Goal: Task Accomplishment & Management: Manage account settings

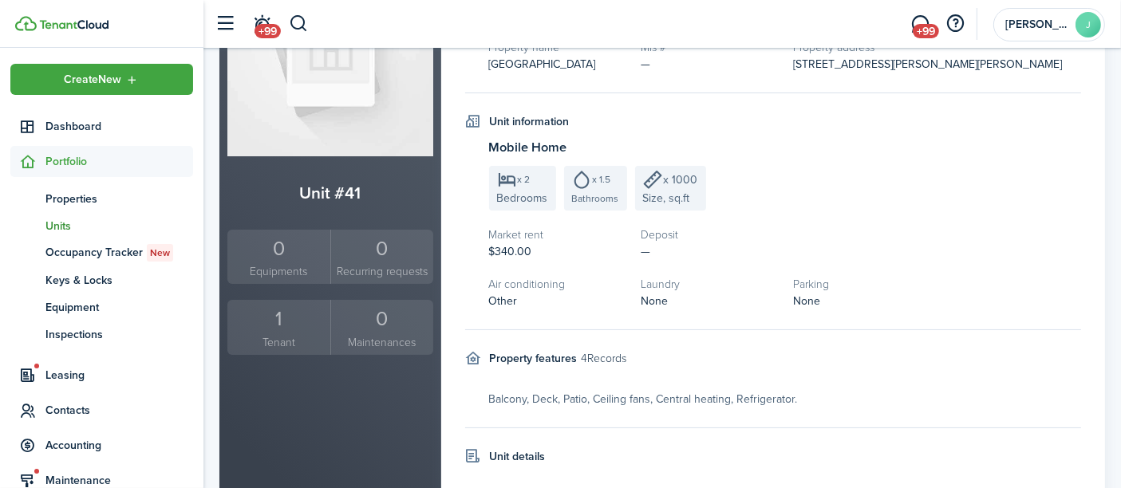
scroll to position [283, 0]
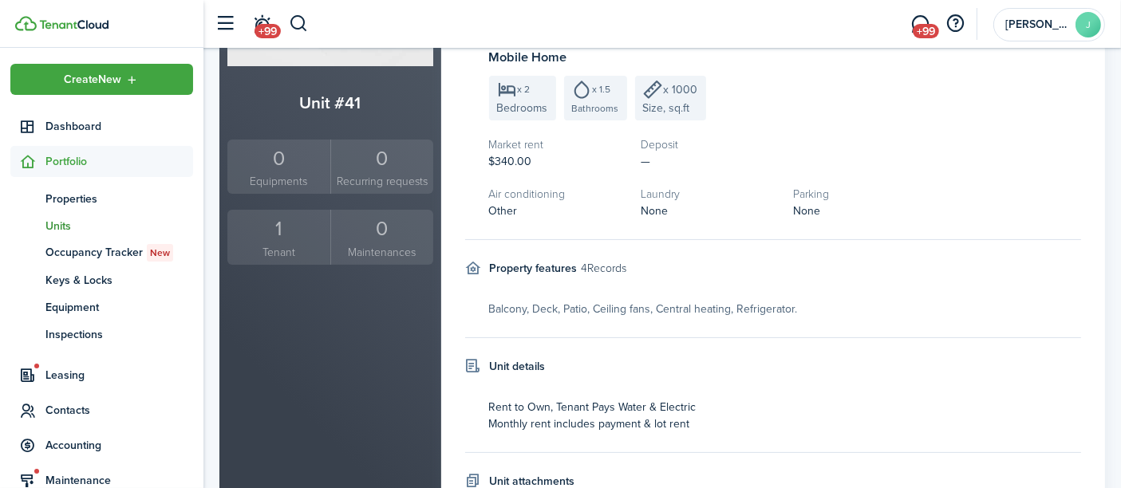
click at [282, 231] on div "1" at bounding box center [278, 229] width 95 height 30
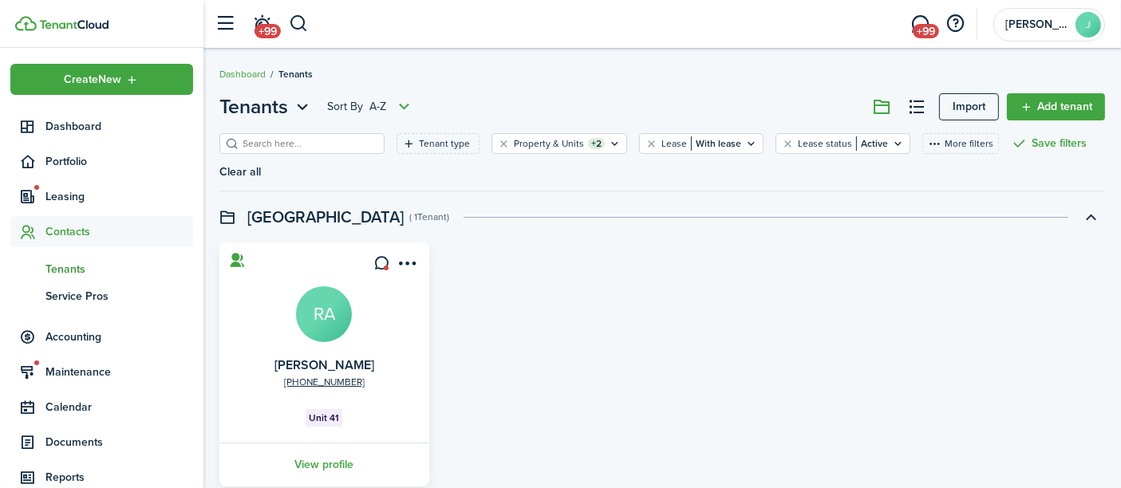
click at [323, 463] on link "View profile" at bounding box center [324, 465] width 215 height 44
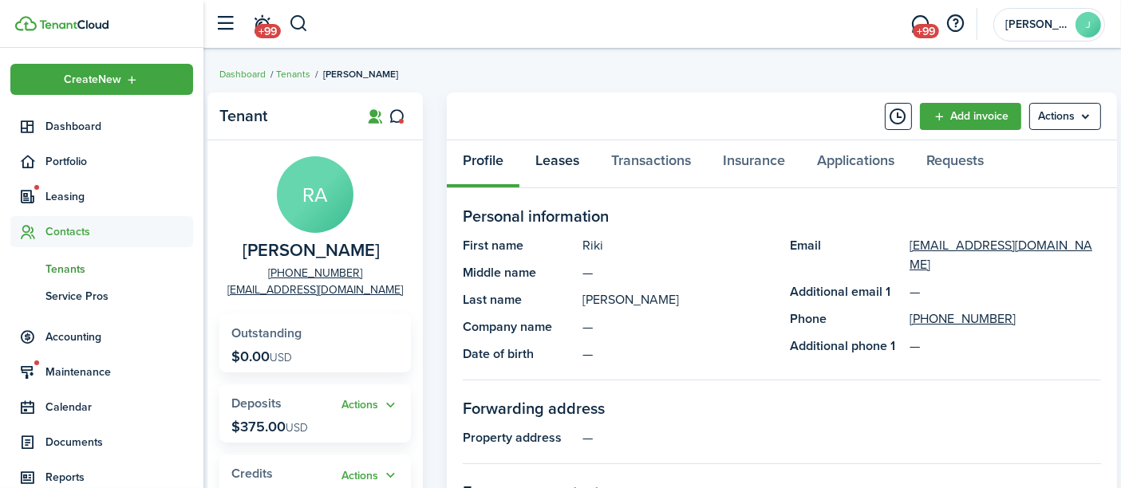
click at [547, 176] on link "Leases" at bounding box center [557, 164] width 76 height 48
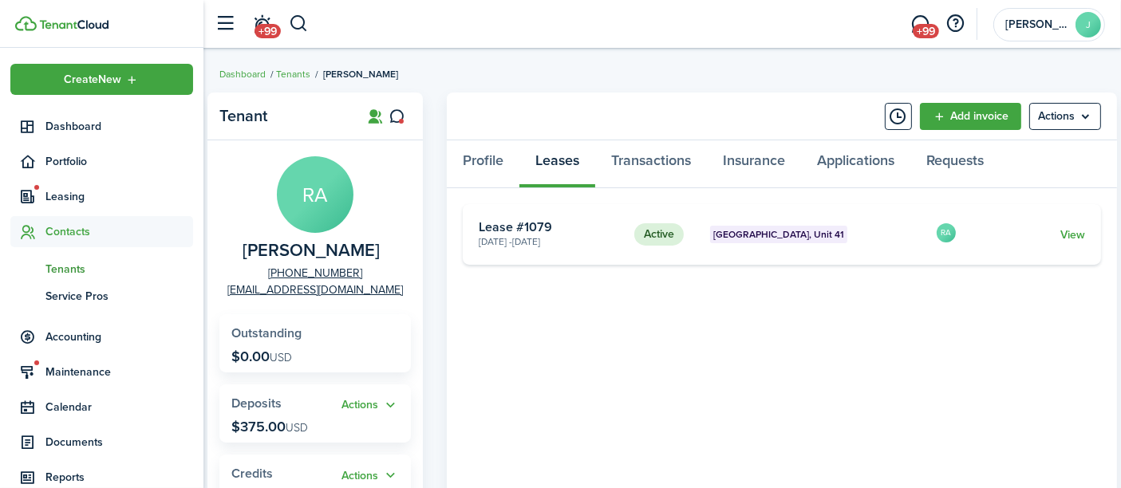
click at [1072, 230] on link "View" at bounding box center [1072, 235] width 25 height 17
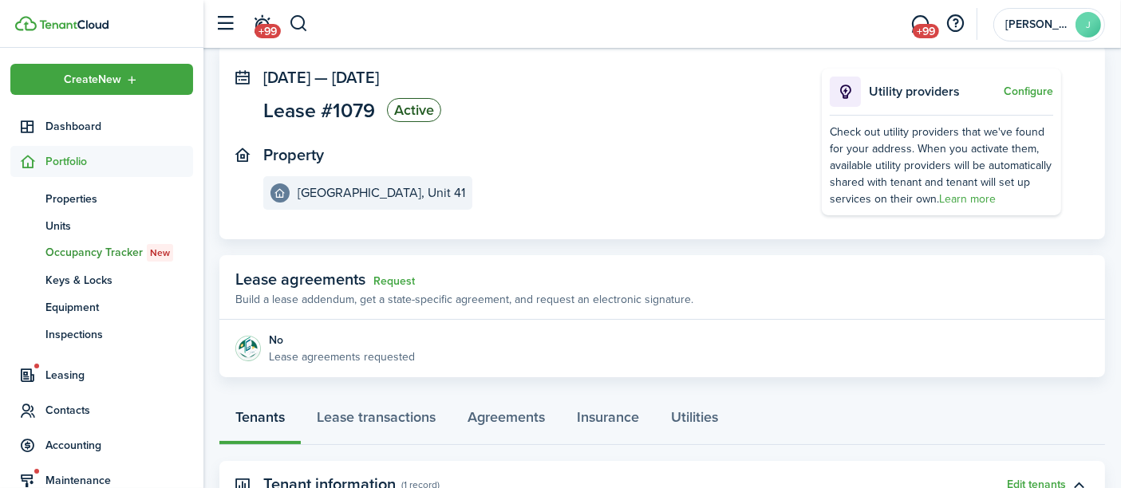
scroll to position [377, 0]
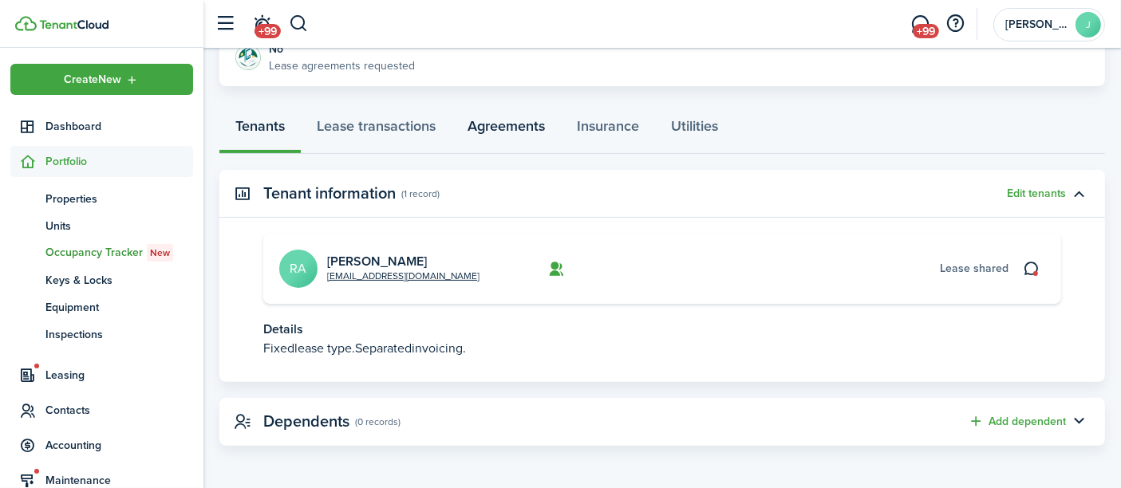
click at [524, 127] on link "Agreements" at bounding box center [505, 130] width 109 height 48
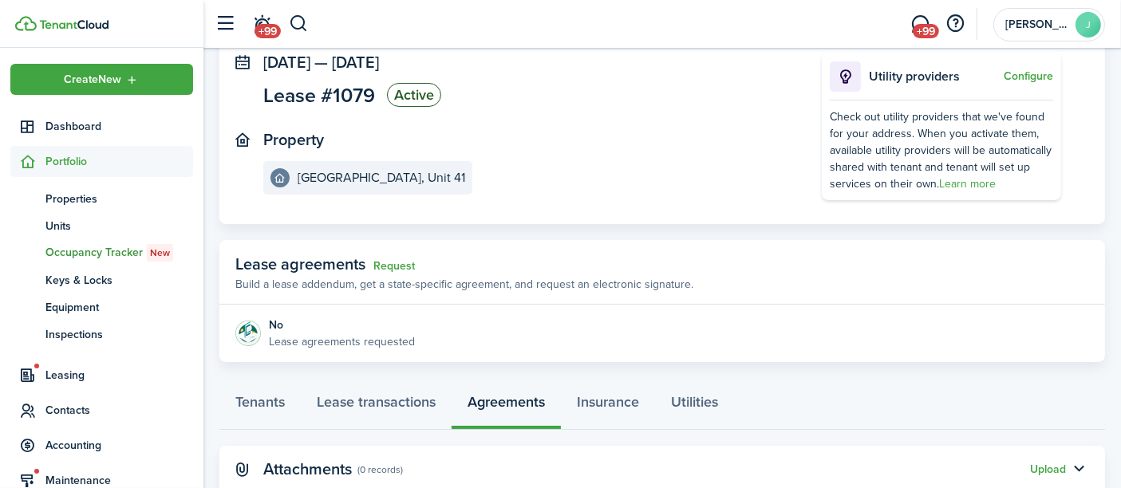
scroll to position [149, 0]
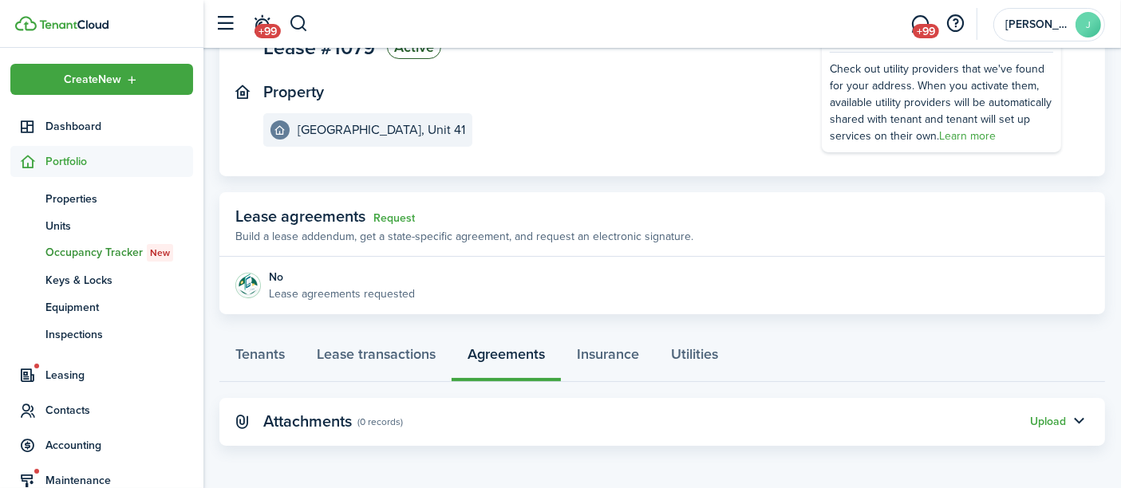
click at [1062, 424] on button "Upload" at bounding box center [1048, 422] width 36 height 13
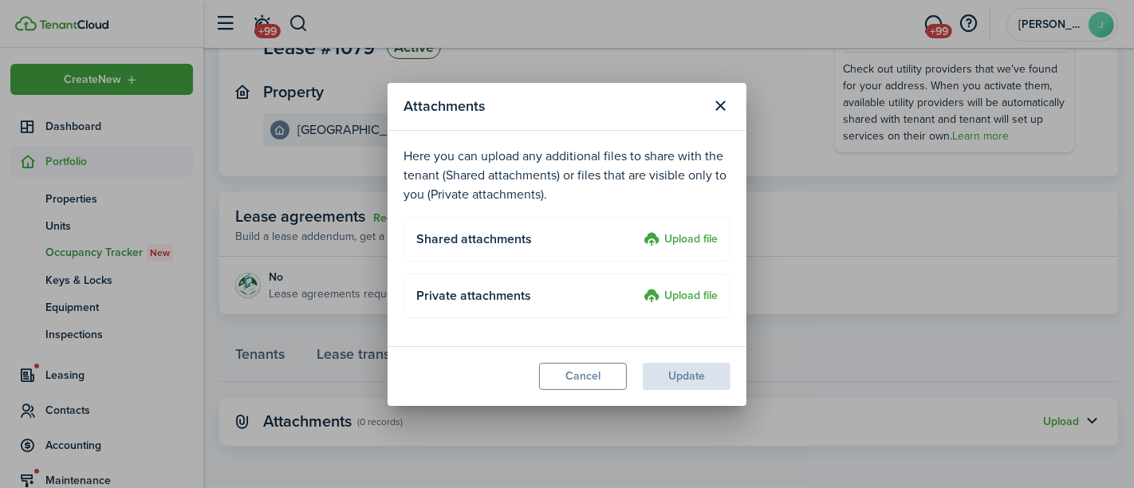
click at [690, 235] on label "Upload file" at bounding box center [681, 239] width 74 height 19
click at [638, 230] on input "Upload file" at bounding box center [638, 230] width 0 height 0
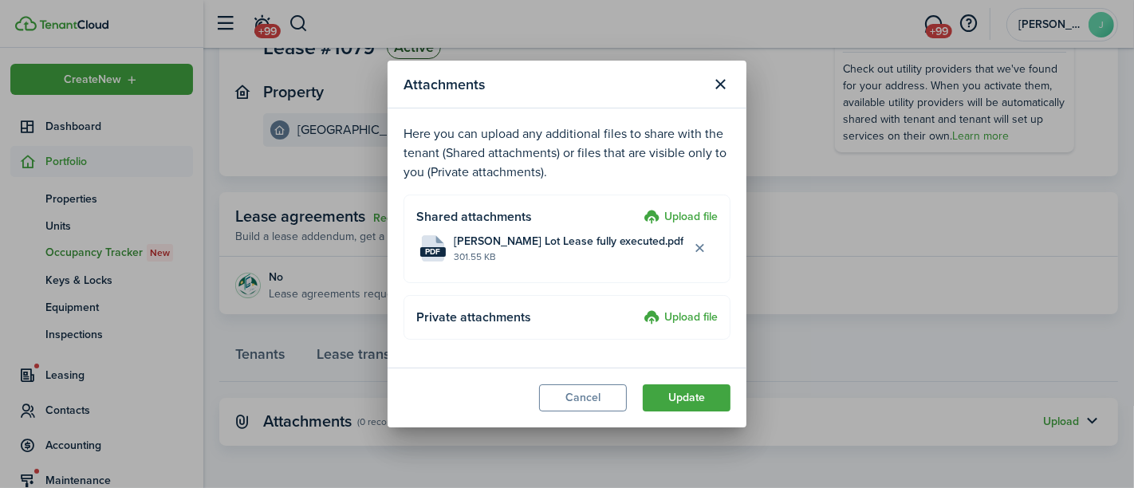
click at [675, 393] on button "Update" at bounding box center [687, 397] width 88 height 27
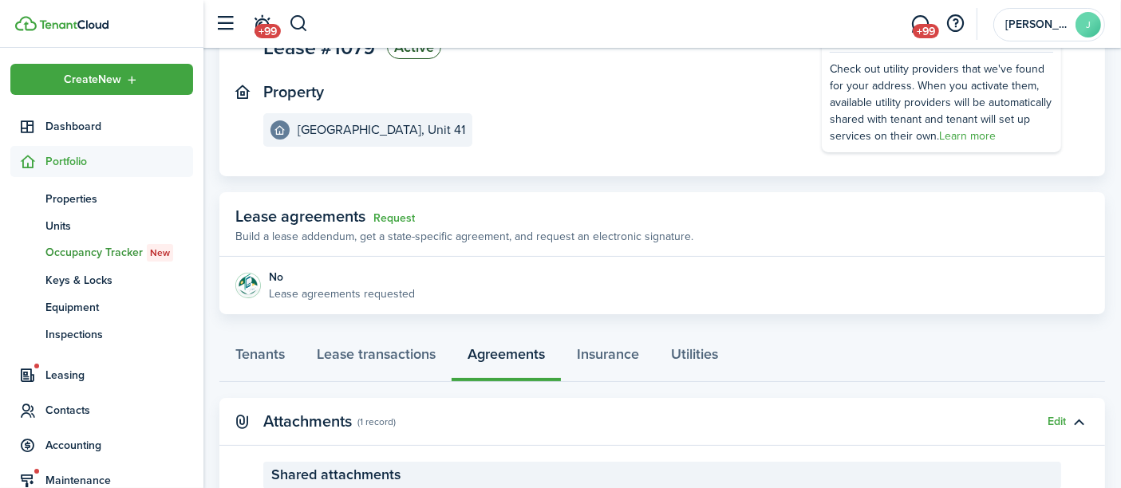
click at [75, 163] on span "Portfolio" at bounding box center [119, 161] width 148 height 17
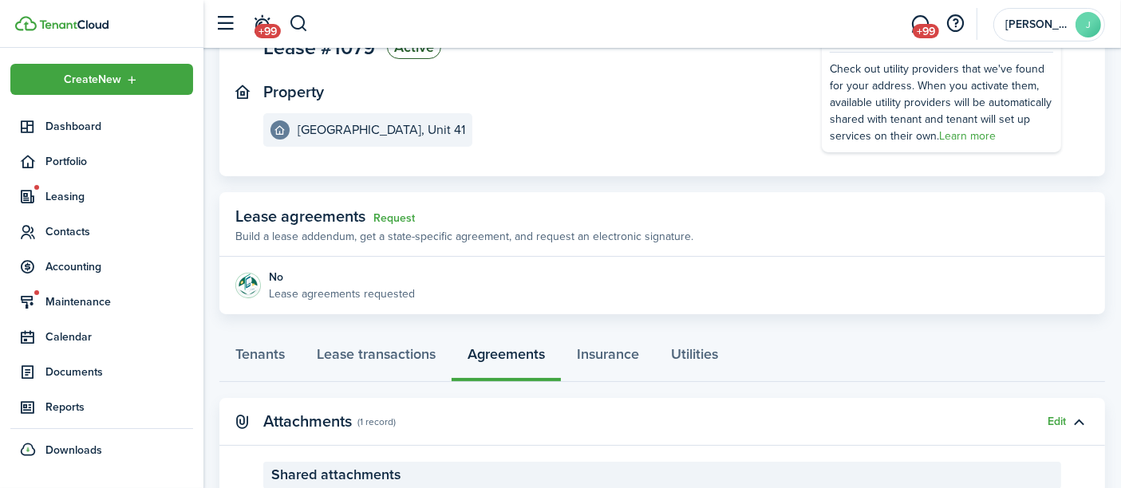
click at [70, 163] on span "Portfolio" at bounding box center [119, 161] width 148 height 17
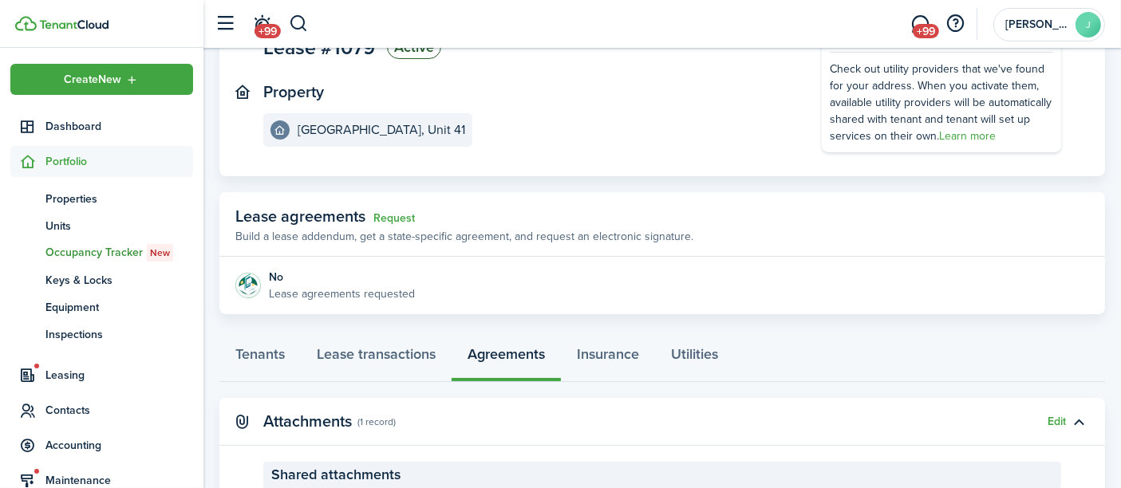
click at [70, 197] on span "Properties" at bounding box center [119, 199] width 148 height 17
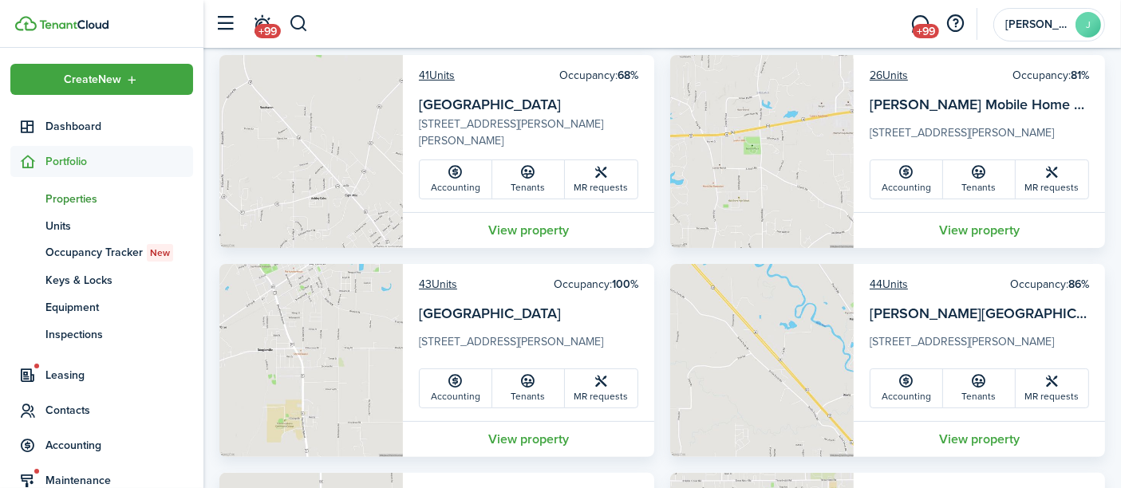
scroll to position [354, 0]
